Goal: Transaction & Acquisition: Purchase product/service

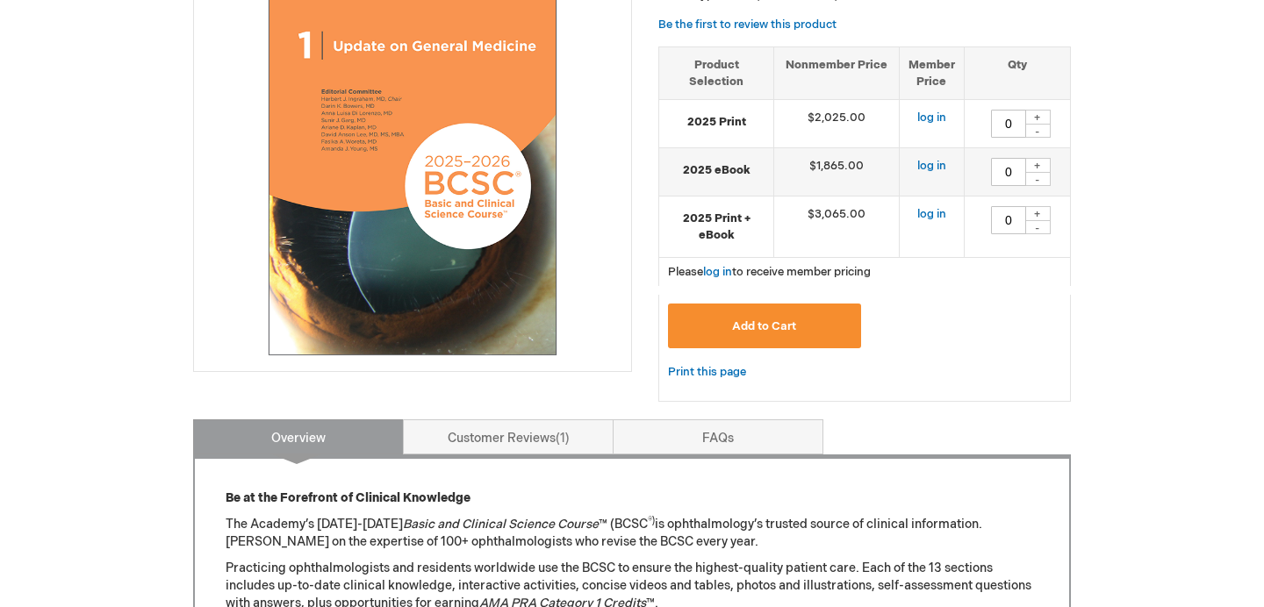
scroll to position [57, 0]
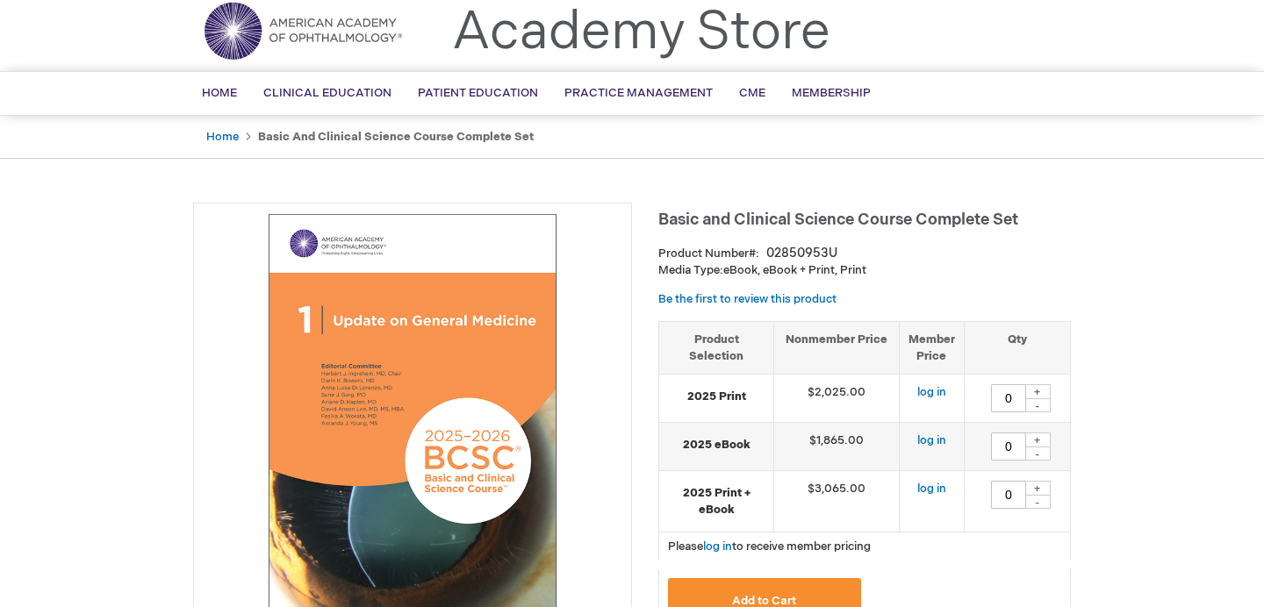
drag, startPoint x: 702, startPoint y: 216, endPoint x: 892, endPoint y: 219, distance: 189.6
click at [892, 219] on span "Basic and Clinical Science Course Complete Set" at bounding box center [838, 220] width 360 height 18
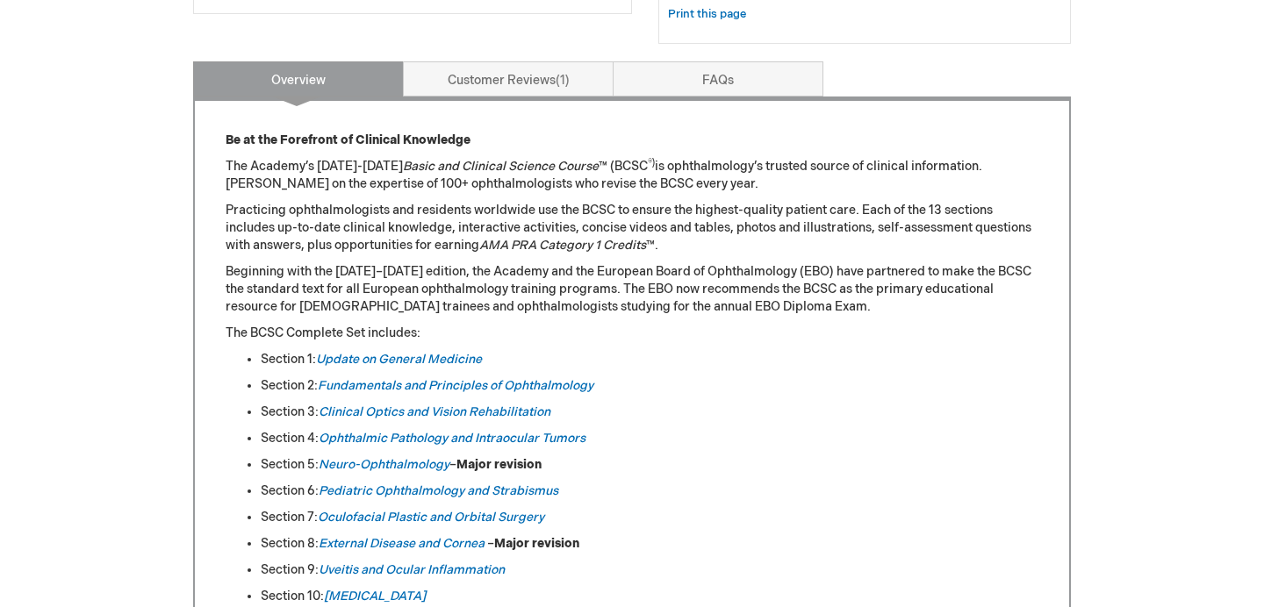
scroll to position [692, 0]
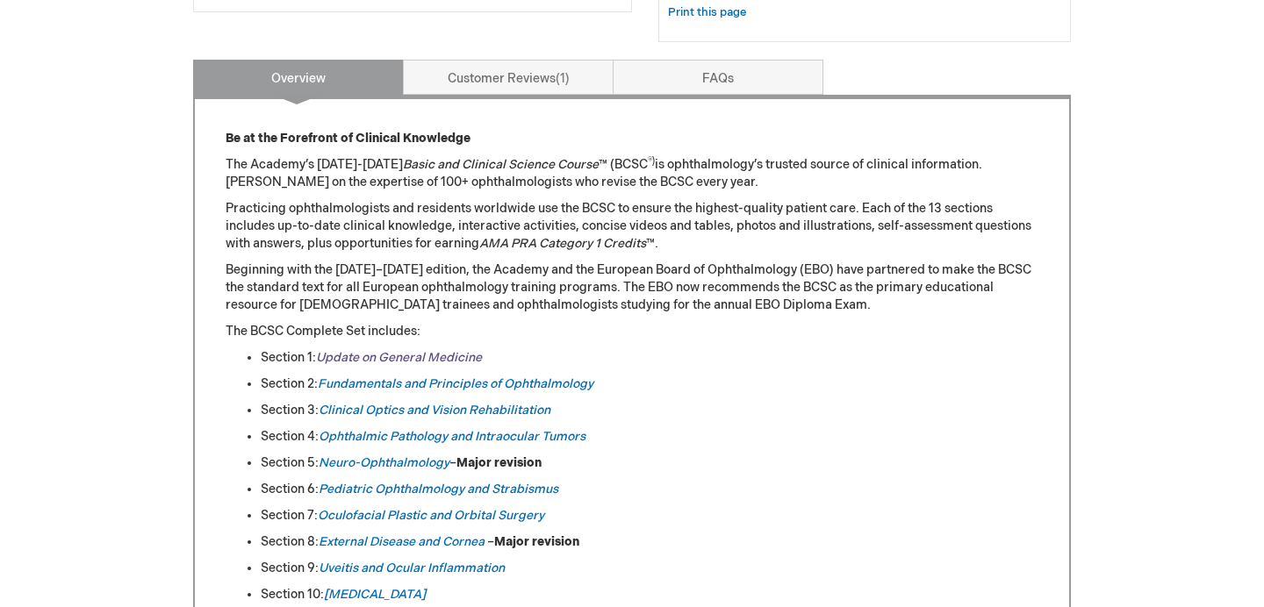
click at [383, 355] on link "Update on General Medicine" at bounding box center [399, 357] width 166 height 15
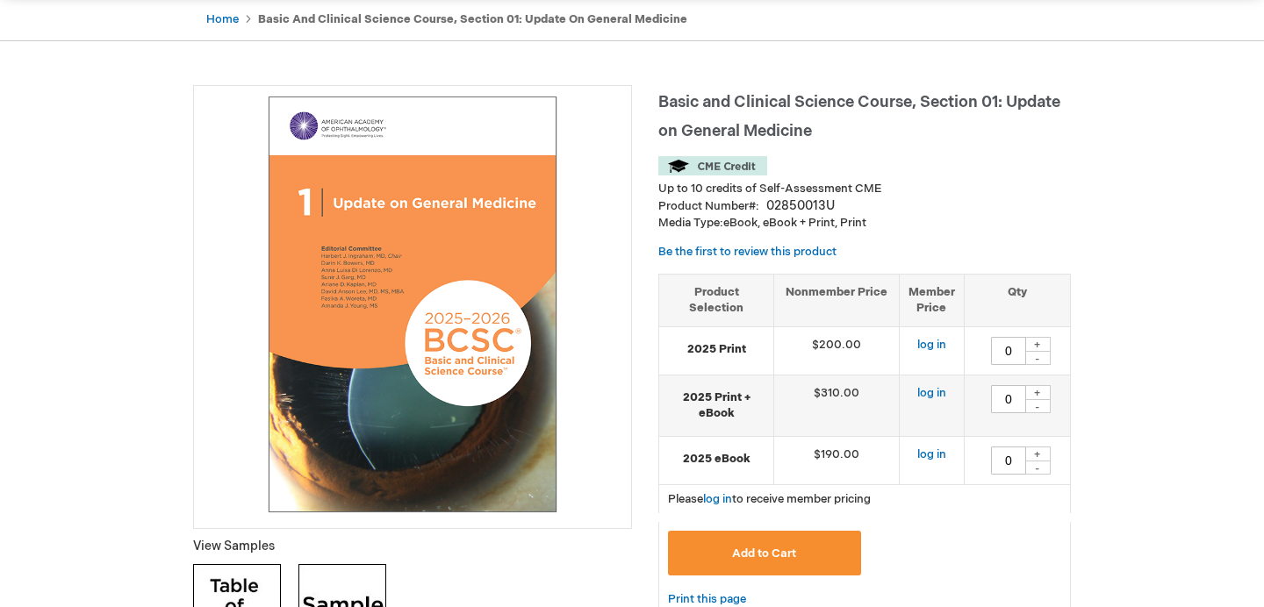
scroll to position [183, 0]
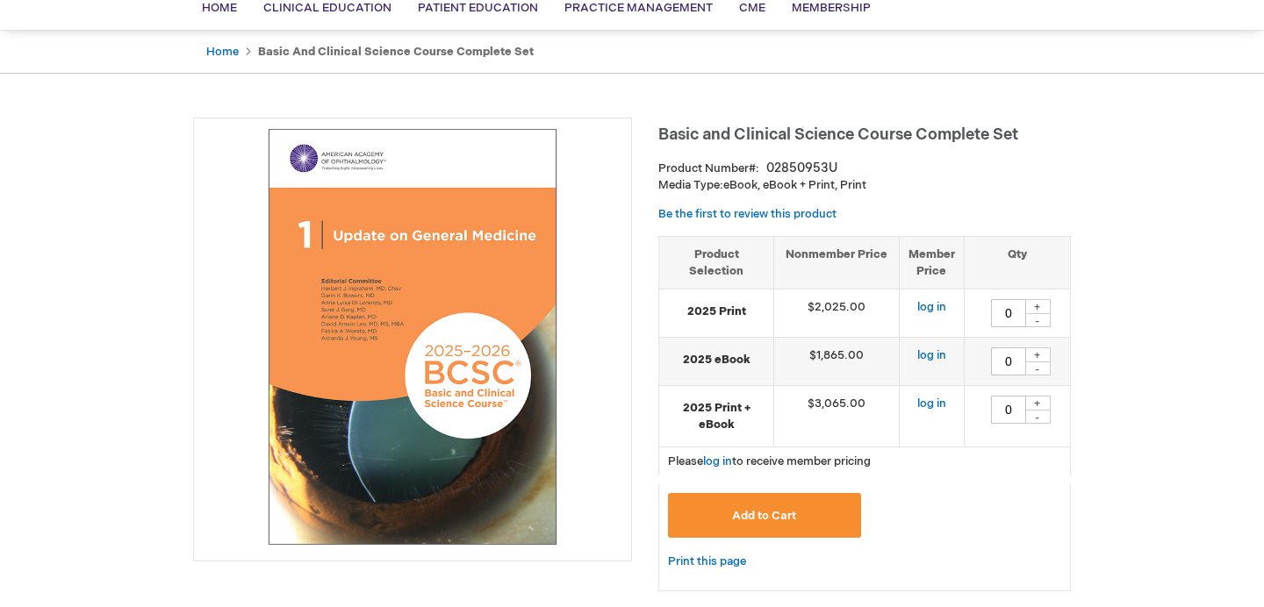
scroll to position [151, 0]
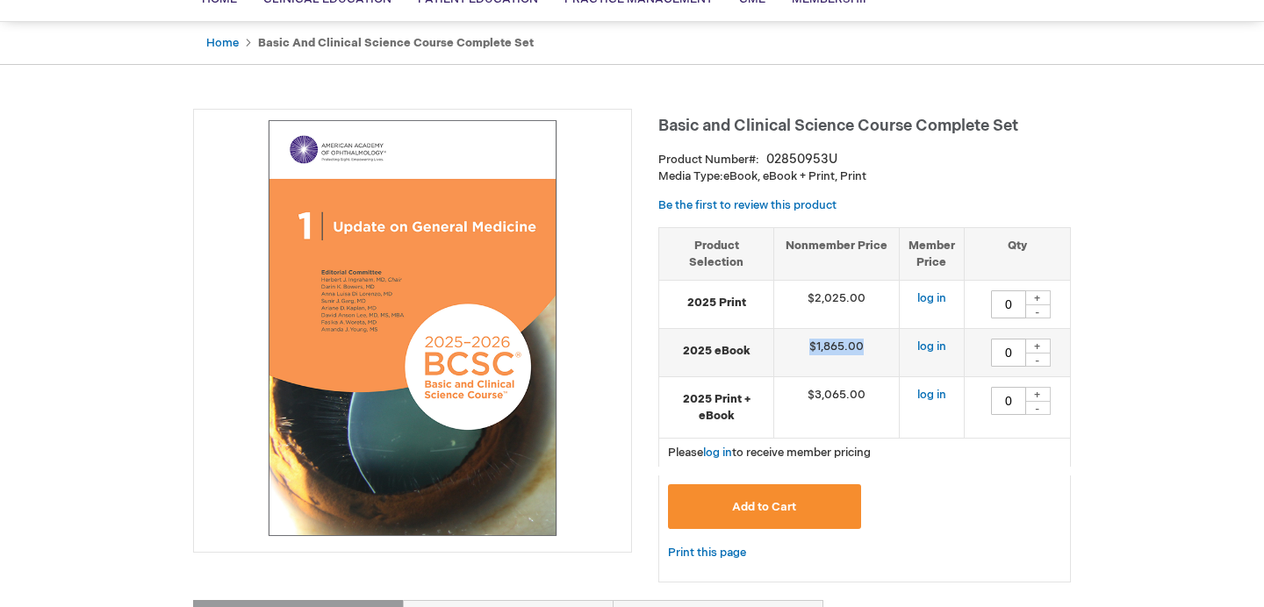
drag, startPoint x: 896, startPoint y: 352, endPoint x: 786, endPoint y: 351, distance: 109.7
click at [786, 351] on td "$1,865.00" at bounding box center [836, 353] width 125 height 48
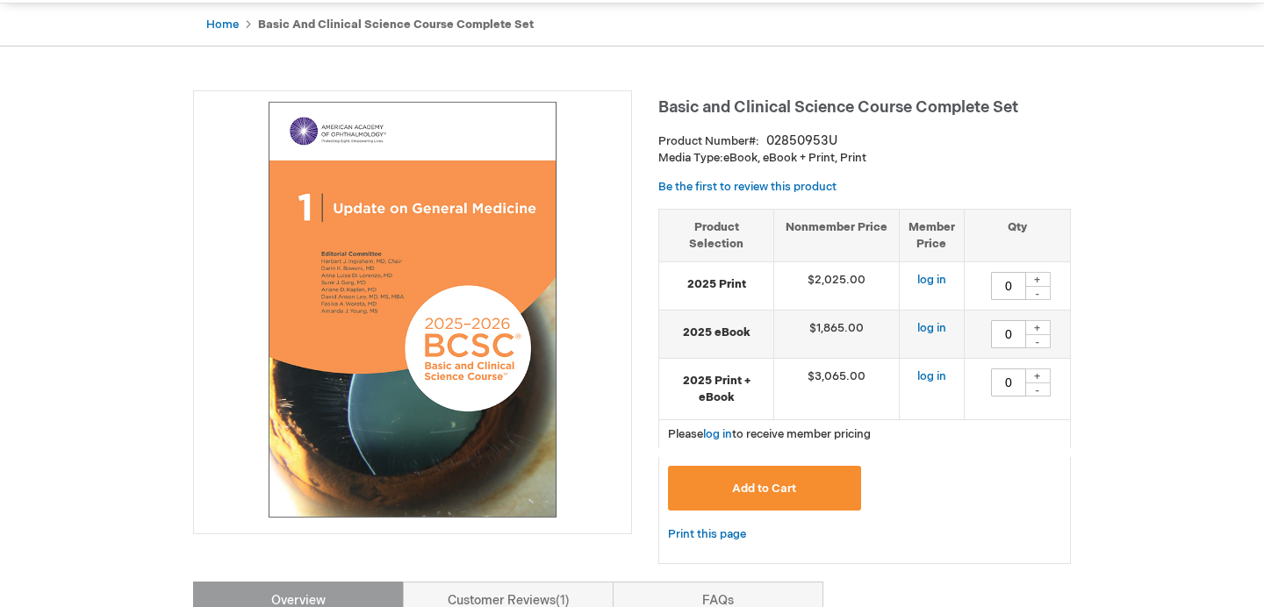
scroll to position [175, 0]
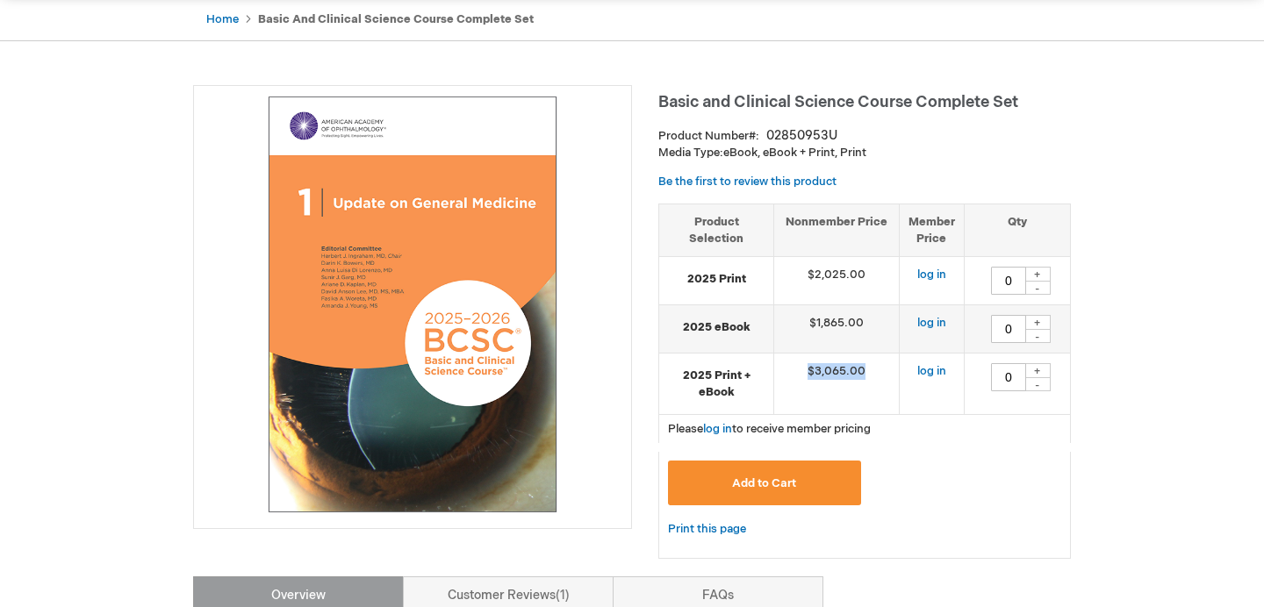
drag, startPoint x: 810, startPoint y: 372, endPoint x: 891, endPoint y: 372, distance: 80.7
click at [891, 372] on td "$3,065.00" at bounding box center [836, 384] width 125 height 61
copy td "$3,065.00"
